Goal: Transaction & Acquisition: Purchase product/service

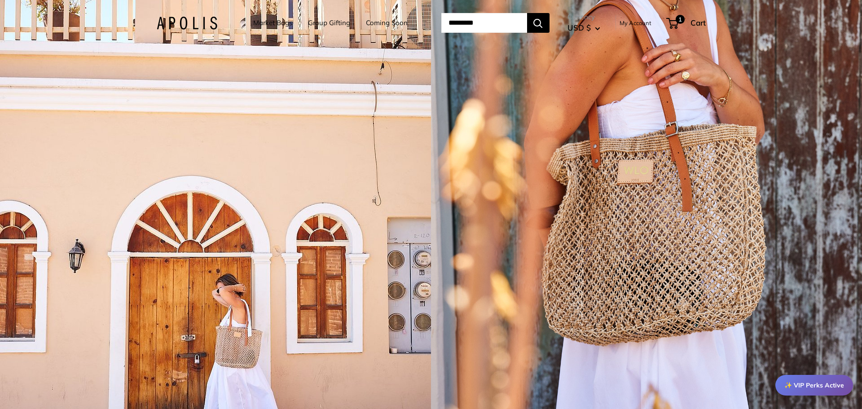
click at [277, 20] on link "Market Bags" at bounding box center [272, 23] width 39 height 13
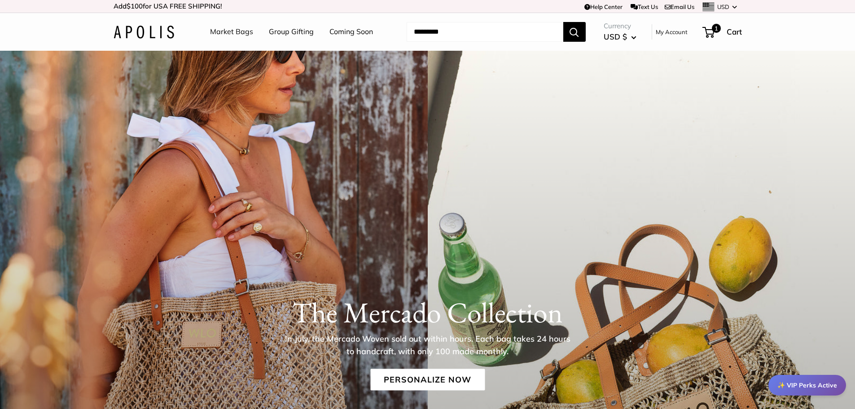
click at [230, 30] on link "Market Bags" at bounding box center [231, 31] width 43 height 13
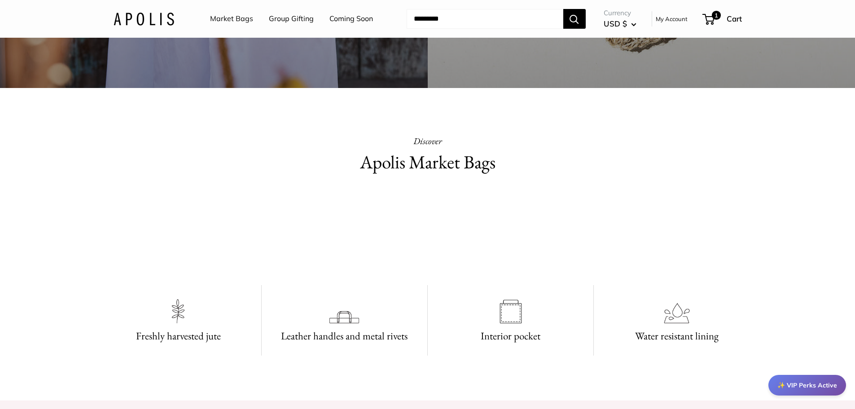
scroll to position [664, 0]
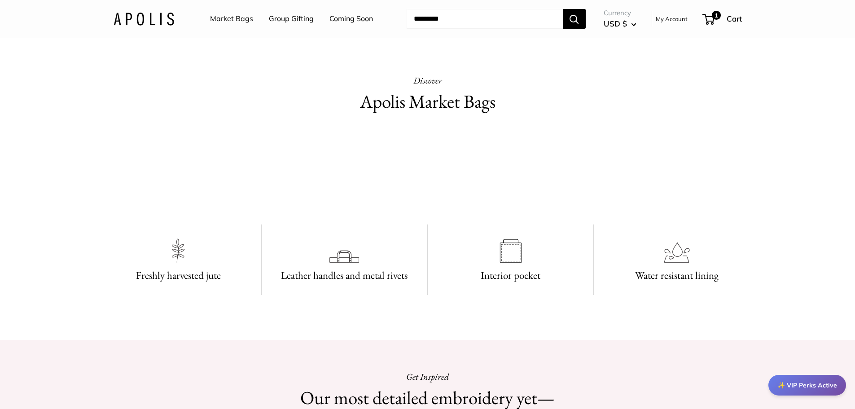
click at [411, 206] on video at bounding box center [427, 171] width 135 height 67
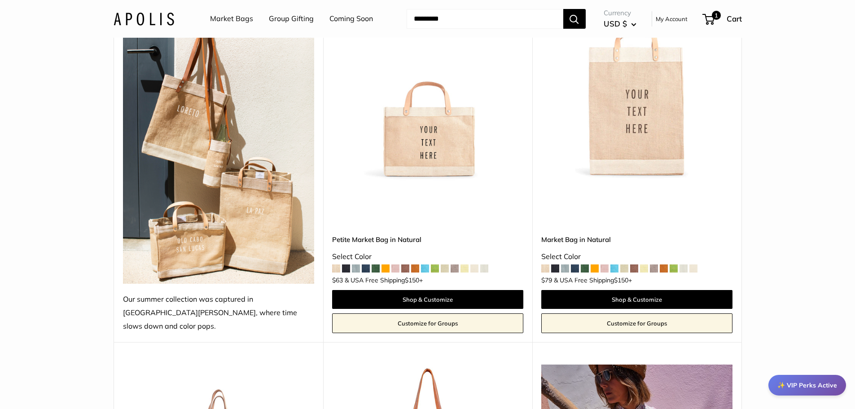
scroll to position [188, 0]
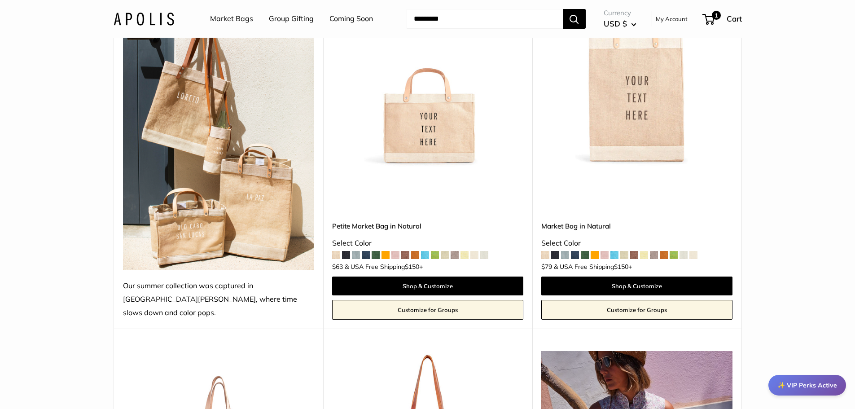
click at [0, 0] on img at bounding box center [0, 0] width 0 height 0
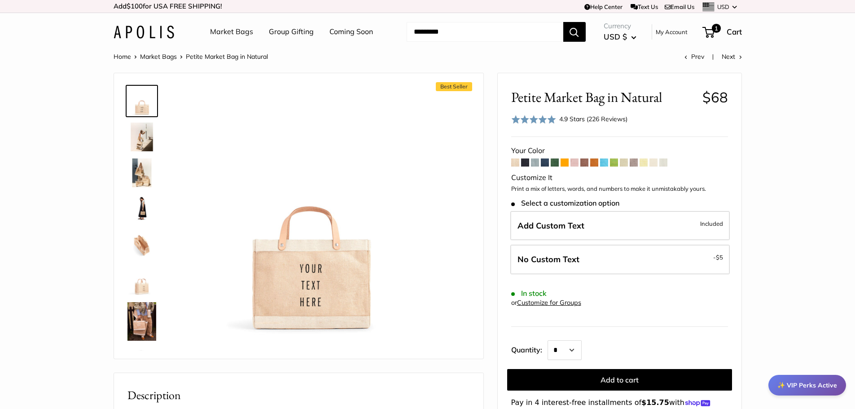
click at [594, 162] on span at bounding box center [594, 162] width 8 height 8
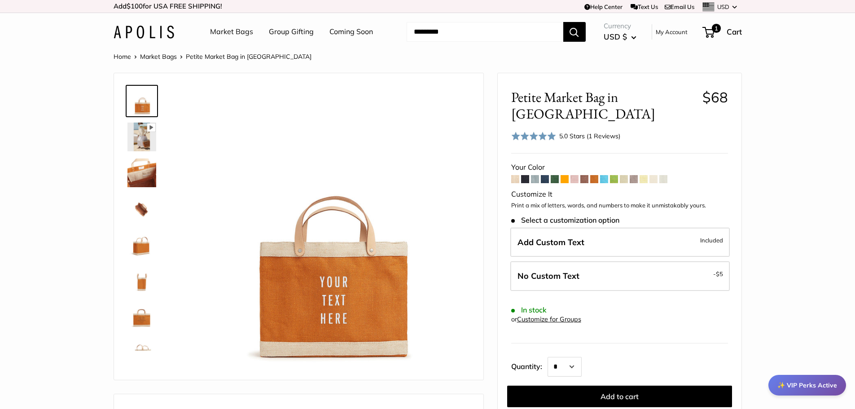
click at [564, 175] on span at bounding box center [565, 179] width 8 height 8
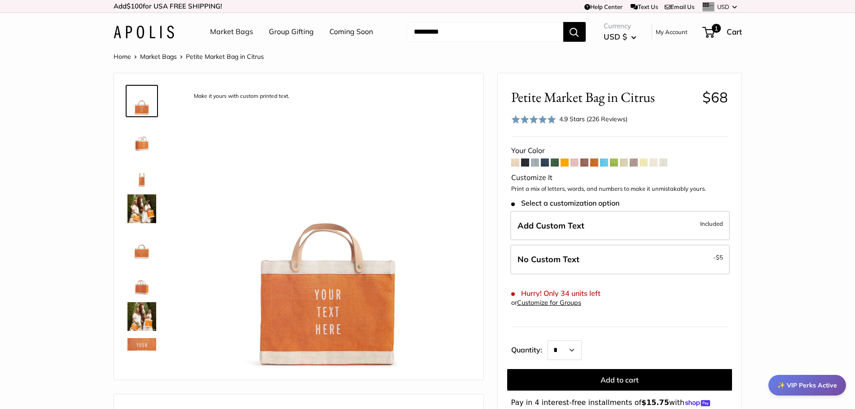
click at [596, 165] on span at bounding box center [594, 162] width 8 height 8
